Goal: Task Accomplishment & Management: Use online tool/utility

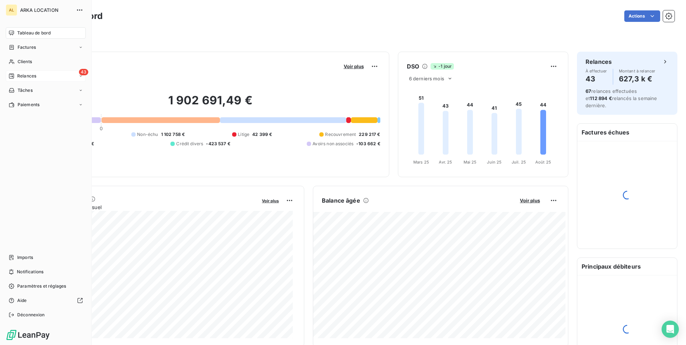
click at [22, 76] on span "Relances" at bounding box center [26, 76] width 19 height 6
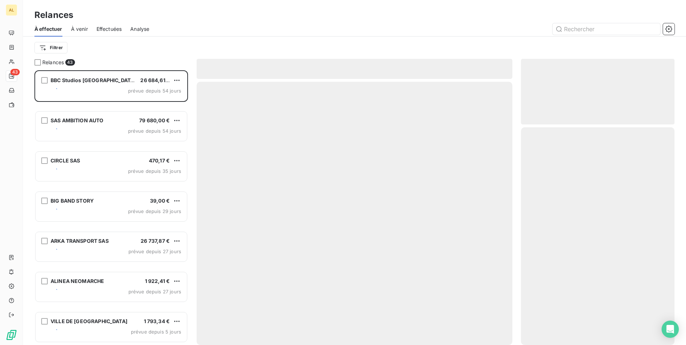
scroll to position [269, 148]
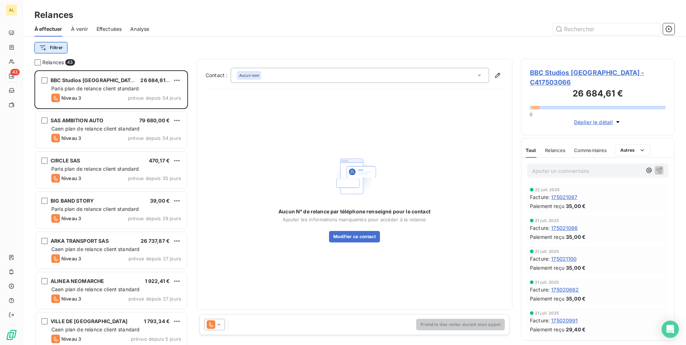
click at [63, 47] on html "AL 43 Relances À effectuer À venir Effectuées Analyse Filtrer Relances 43 BBC S…" at bounding box center [343, 172] width 686 height 345
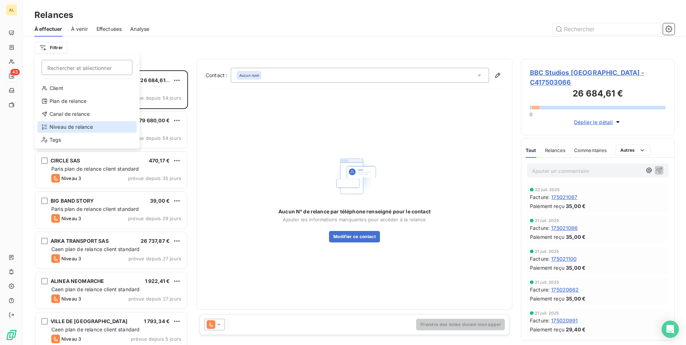
drag, startPoint x: 75, startPoint y: 128, endPoint x: 208, endPoint y: 74, distance: 143.8
click at [74, 128] on div "Niveau de relance" at bounding box center [86, 126] width 99 height 11
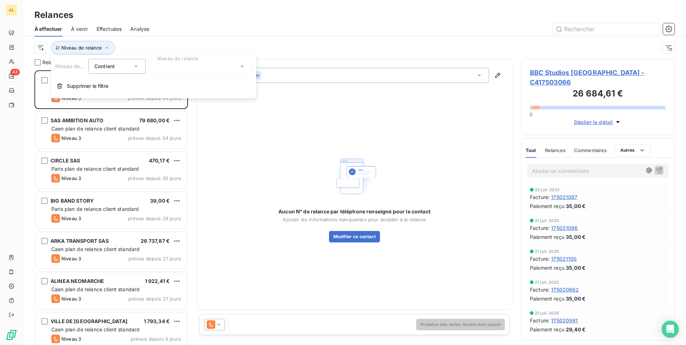
click at [194, 65] on div at bounding box center [199, 66] width 103 height 15
click at [171, 81] on span "Notification" at bounding box center [176, 81] width 28 height 7
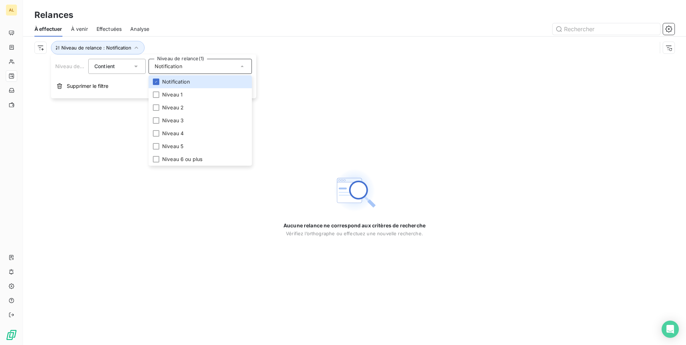
click at [228, 27] on div at bounding box center [416, 28] width 516 height 11
